Goal: Task Accomplishment & Management: Use online tool/utility

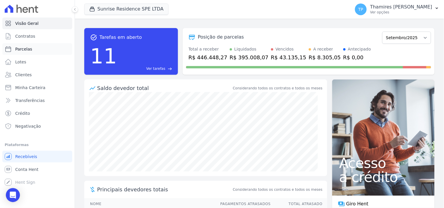
click at [43, 47] on link "Parcelas" at bounding box center [37, 49] width 70 height 12
select select
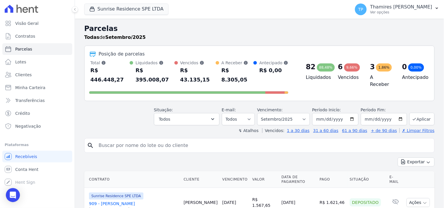
click at [158, 140] on input "search" at bounding box center [263, 146] width 337 height 12
type input "1107"
select select
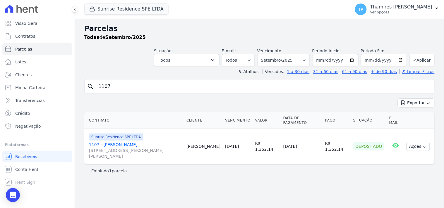
click at [130, 142] on link "1107 - [PERSON_NAME] da Rosa [STREET_ADDRESS][PERSON_NAME] Maringá" at bounding box center [135, 151] width 93 height 18
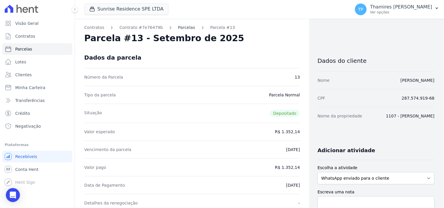
click at [178, 25] on link "Parcelas" at bounding box center [186, 28] width 17 height 6
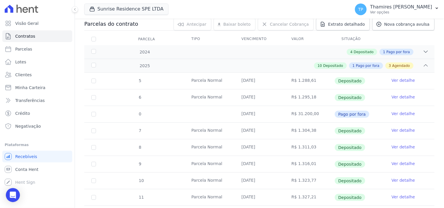
scroll to position [65, 0]
click at [252, 54] on div "4 Depositado 1 Pago por fora" at bounding box center [276, 51] width 304 height 6
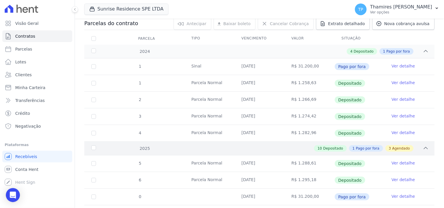
click at [270, 146] on div "10 Depositado 1 Pago por fora 3 Agendado" at bounding box center [276, 148] width 304 height 6
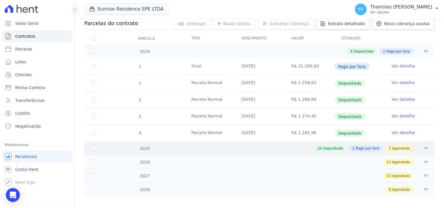
click at [198, 151] on div "10 Depositado 1 Pago por fora 3 Agendado" at bounding box center [276, 148] width 304 height 6
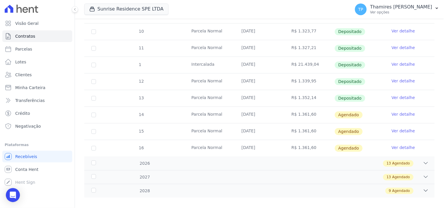
scroll to position [305, 0]
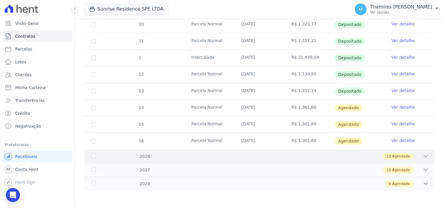
click at [199, 159] on div "13 Agendado" at bounding box center [276, 156] width 304 height 6
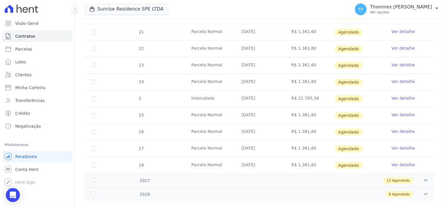
scroll to position [522, 0]
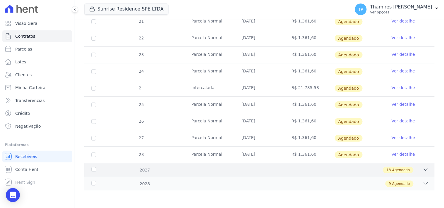
click at [222, 172] on div "13 Agendado" at bounding box center [276, 170] width 304 height 6
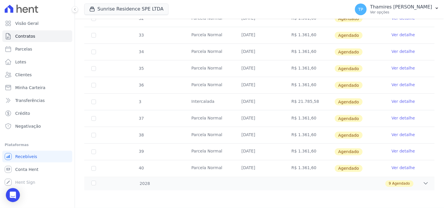
scroll to position [739, 0]
click at [214, 186] on div "9 Agendado" at bounding box center [276, 184] width 304 height 6
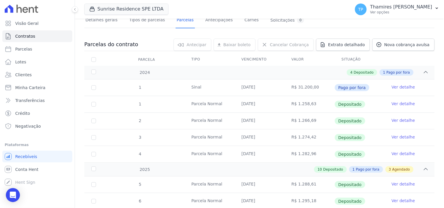
scroll to position [0, 0]
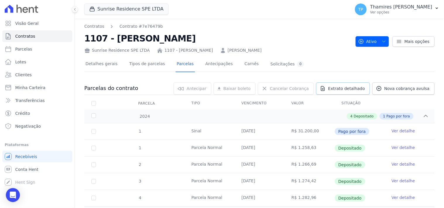
click at [351, 89] on span "Extrato detalhado" at bounding box center [346, 89] width 37 height 6
click at [414, 100] on span "Exportar XLSX" at bounding box center [424, 98] width 34 height 6
